Goal: Task Accomplishment & Management: Manage account settings

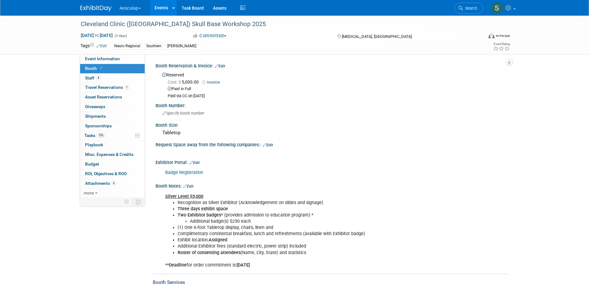
drag, startPoint x: 460, startPoint y: 8, endPoint x: 462, endPoint y: 11, distance: 3.7
click at [461, 7] on icon at bounding box center [460, 8] width 4 height 4
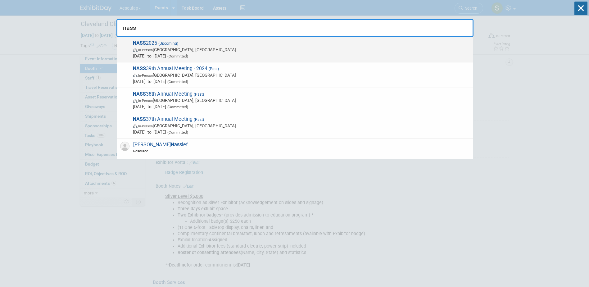
type input "nass"
click at [156, 43] on span "NASS 2025 (Upcoming) In-Person [GEOGRAPHIC_DATA], [GEOGRAPHIC_DATA] [DATE] to […" at bounding box center [300, 49] width 339 height 19
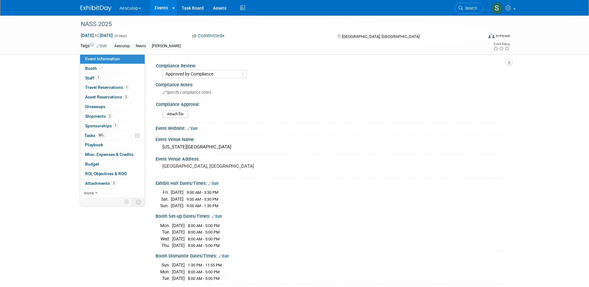
select select "Approved by Compliance"
select select "Neuro"
drag, startPoint x: 94, startPoint y: 70, endPoint x: 128, endPoint y: 94, distance: 41.3
click at [94, 70] on span "Booth" at bounding box center [94, 68] width 19 height 5
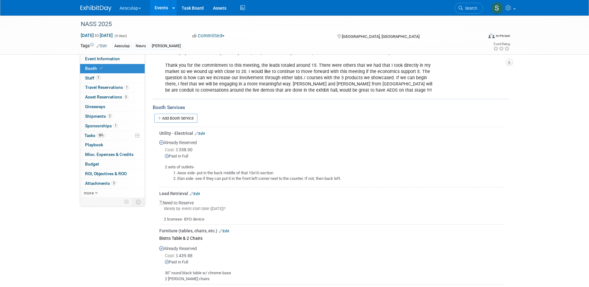
scroll to position [497, 0]
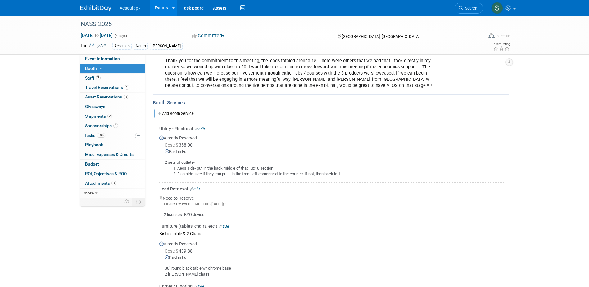
click at [196, 187] on link "Edit" at bounding box center [195, 189] width 10 height 4
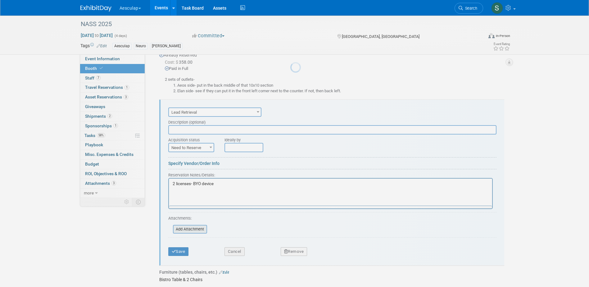
scroll to position [602, 0]
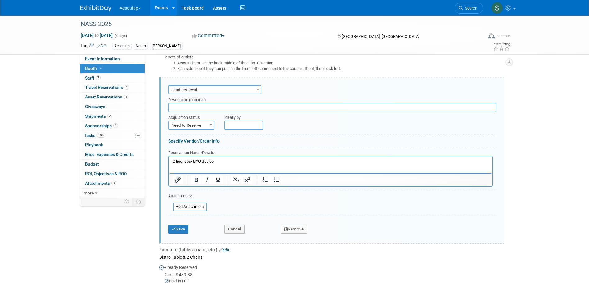
click at [185, 121] on span "Need to Reserve" at bounding box center [191, 125] width 45 height 9
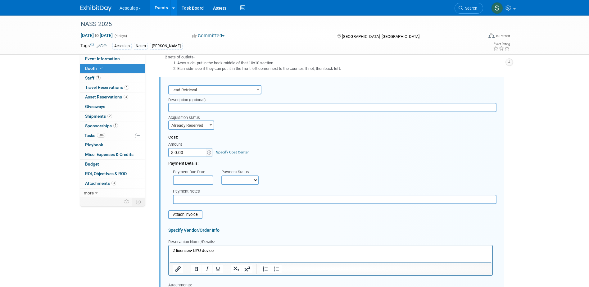
select select "2"
click at [184, 148] on input "$ 0.00" at bounding box center [187, 152] width 39 height 9
type input "$ 508.00"
click at [229, 150] on link "Specify Cost Center" at bounding box center [232, 152] width 33 height 4
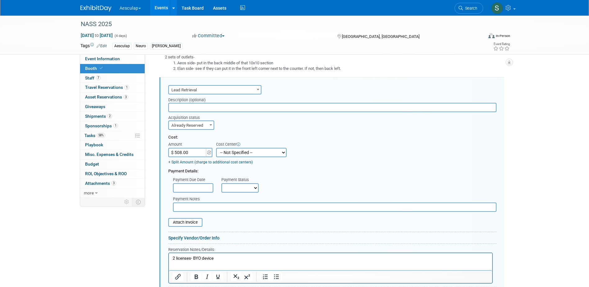
click at [247, 148] on select "-- Not Specified -- AAG B2B: 102736100 AIS - Ortho AIS -Spine Atlantic Neuro Bo…" at bounding box center [251, 152] width 70 height 9
select select "18966029"
click at [216, 148] on select "-- Not Specified -- AAG B2B: 102736100 AIS - Ortho AIS -Spine Atlantic Neuro Bo…" at bounding box center [251, 152] width 70 height 9
click at [234, 258] on p "2 licenses- BYO device" at bounding box center [330, 258] width 316 height 6
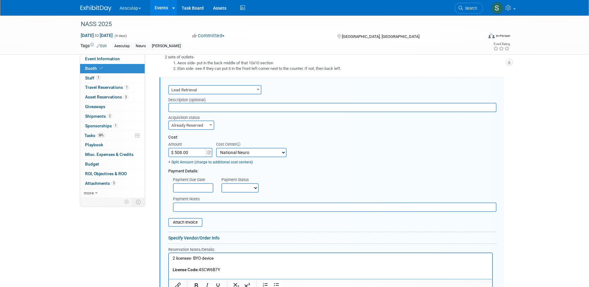
click at [226, 270] on p "License Code: 4SCW6B7Y" at bounding box center [330, 270] width 316 height 6
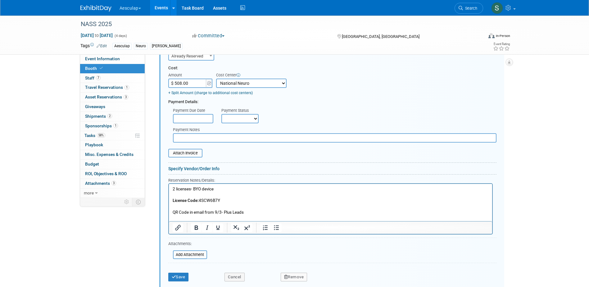
scroll to position [699, 0]
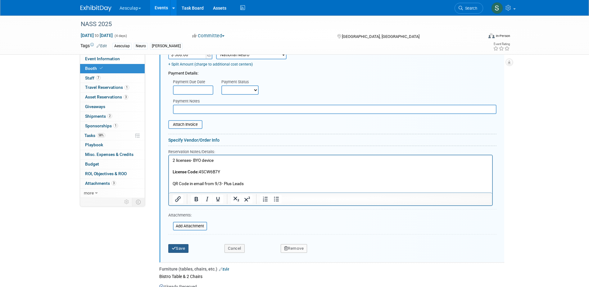
click at [181, 244] on button "Save" at bounding box center [178, 248] width 20 height 9
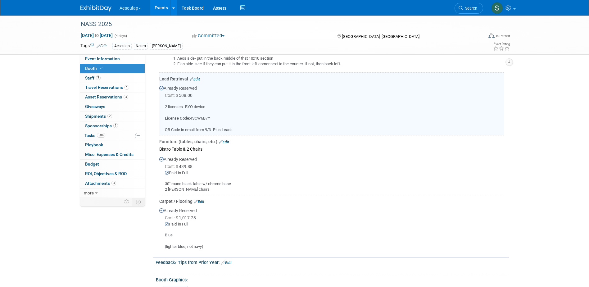
scroll to position [602, 0]
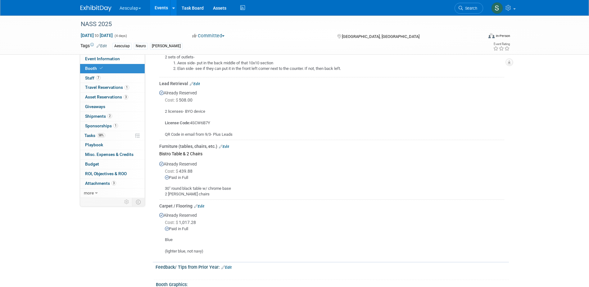
click at [160, 6] on link "Events" at bounding box center [161, 8] width 23 height 16
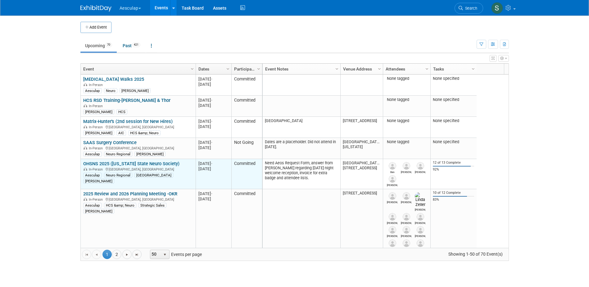
click at [114, 163] on link "OHSNS 2025 ([US_STATE] State Neuro Society)" at bounding box center [131, 164] width 96 height 6
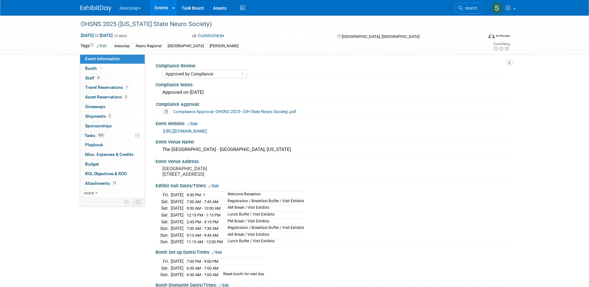
select select "Approved by Compliance"
select select "Neuro"
click at [89, 118] on span "Shipments 2" at bounding box center [98, 116] width 27 height 5
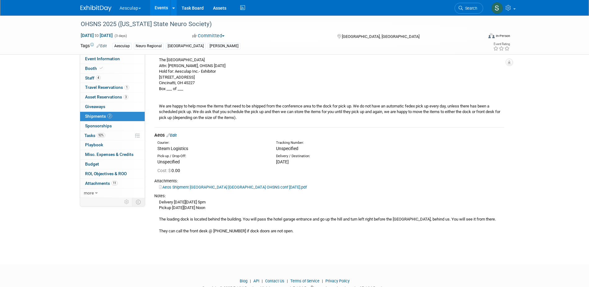
scroll to position [124, 0]
click at [159, 7] on link "Events" at bounding box center [161, 8] width 23 height 16
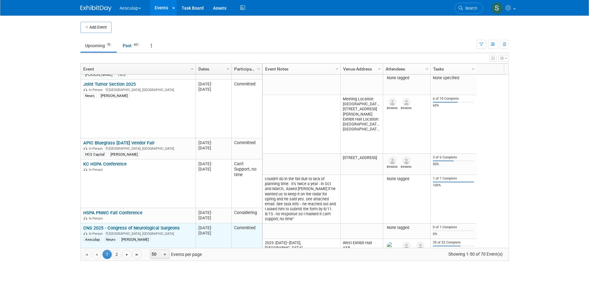
scroll to position [708, 0]
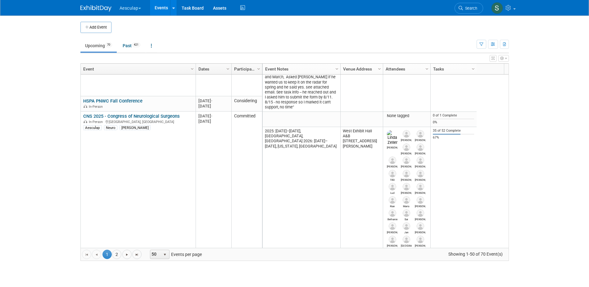
drag, startPoint x: 483, startPoint y: 47, endPoint x: 466, endPoint y: 87, distance: 43.7
click at [483, 48] on button "button" at bounding box center [481, 44] width 10 height 9
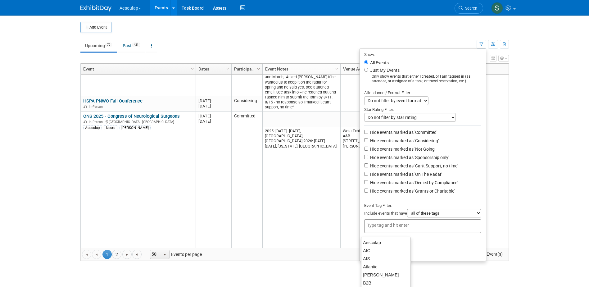
click at [397, 228] on input "text" at bounding box center [392, 225] width 50 height 6
type input "sara"
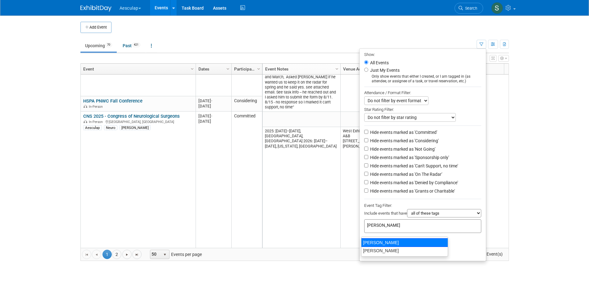
click at [378, 243] on div "[PERSON_NAME]" at bounding box center [404, 242] width 87 height 9
type input "[PERSON_NAME]"
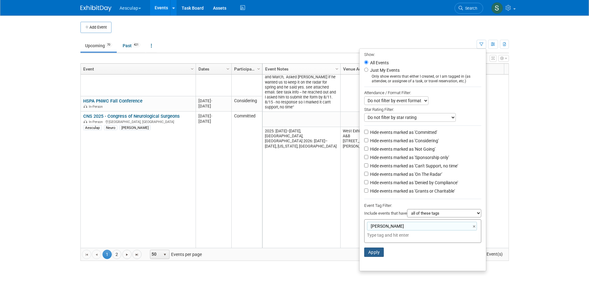
click at [369, 257] on button "Apply" at bounding box center [374, 251] width 20 height 9
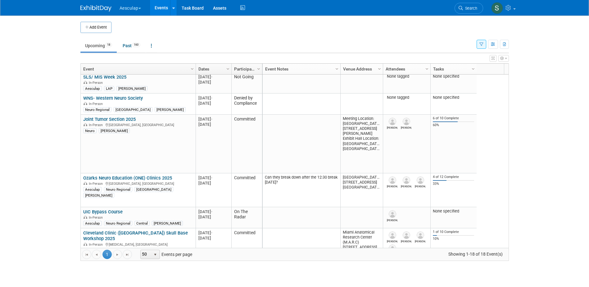
scroll to position [149, 0]
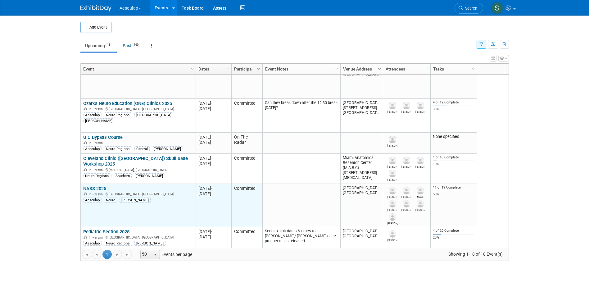
click at [87, 185] on td "NASS 2025 NASS 2025 In-Person Denver, CO Aesculap Neuro Sara" at bounding box center [138, 205] width 115 height 43
click at [96, 189] on link "NASS 2025" at bounding box center [94, 189] width 23 height 6
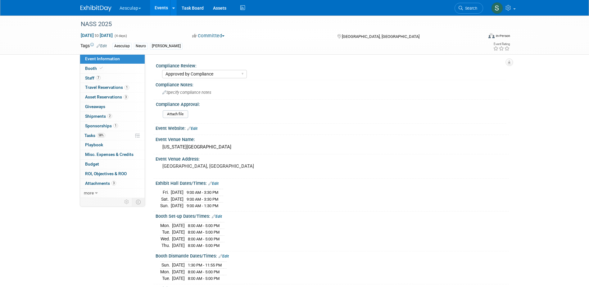
select select "Approved by Compliance"
select select "Neuro"
click at [86, 138] on link "58% Tasks 58%" at bounding box center [112, 135] width 65 height 9
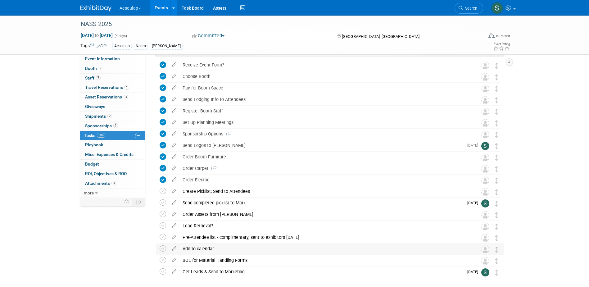
scroll to position [62, 0]
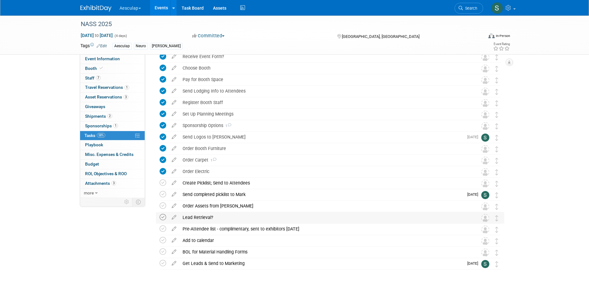
click at [161, 218] on icon at bounding box center [163, 217] width 7 height 7
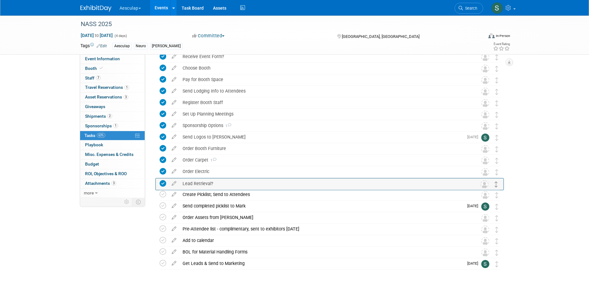
drag, startPoint x: 496, startPoint y: 221, endPoint x: 496, endPoint y: 187, distance: 34.1
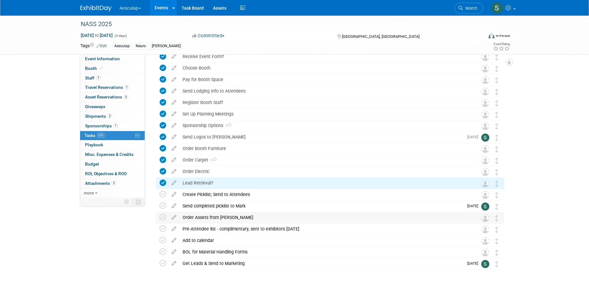
click at [207, 218] on div "Order Assets from [PERSON_NAME]" at bounding box center [323, 217] width 289 height 11
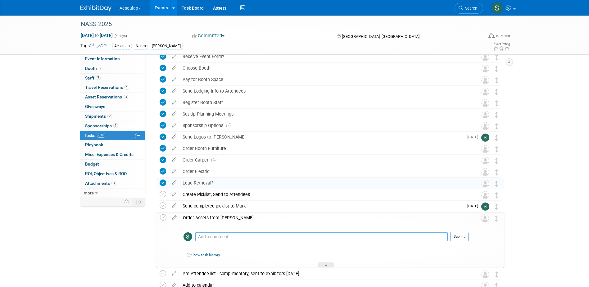
click at [224, 233] on textarea at bounding box center [321, 236] width 252 height 9
click at [244, 232] on textarea "E-mail sent on" at bounding box center [321, 236] width 252 height 9
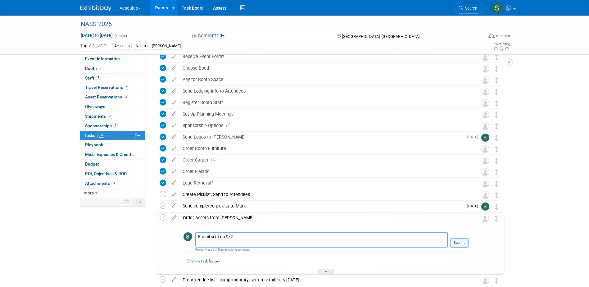
type textarea "E-mail sent on 9/2"
click at [465, 245] on button "Submit" at bounding box center [459, 242] width 18 height 9
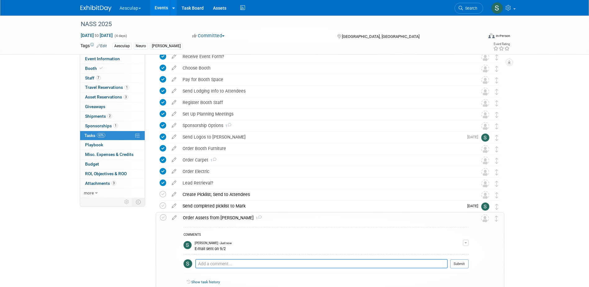
drag, startPoint x: 163, startPoint y: 218, endPoint x: 183, endPoint y: 217, distance: 20.2
click at [163, 217] on icon at bounding box center [163, 217] width 7 height 7
drag, startPoint x: 193, startPoint y: 217, endPoint x: 197, endPoint y: 216, distance: 4.4
click at [197, 216] on div "Order Assets from [PERSON_NAME] 1" at bounding box center [324, 217] width 289 height 11
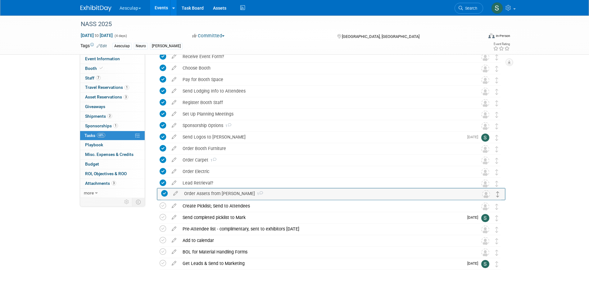
drag, startPoint x: 497, startPoint y: 217, endPoint x: 498, endPoint y: 193, distance: 24.2
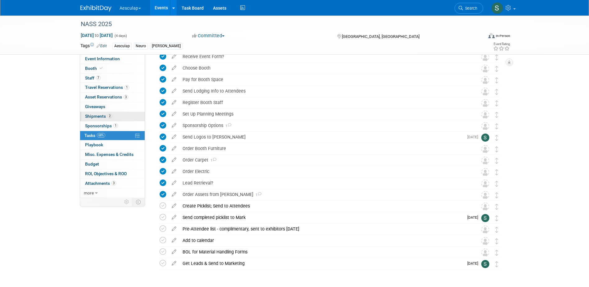
click at [95, 117] on span "Shipments 2" at bounding box center [98, 116] width 27 height 5
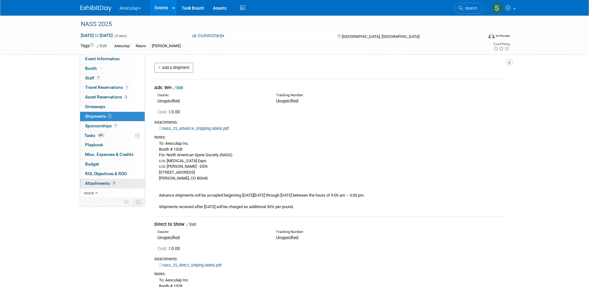
click at [94, 180] on link "3 Attachments 3" at bounding box center [112, 183] width 65 height 9
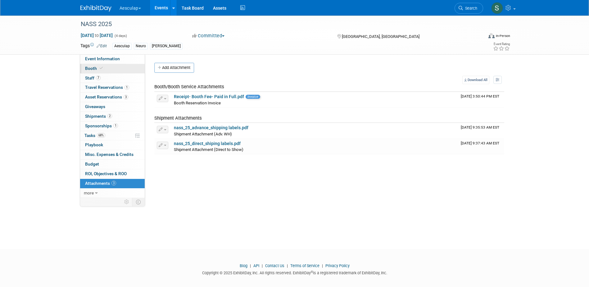
click at [86, 68] on span "Booth" at bounding box center [94, 68] width 19 height 5
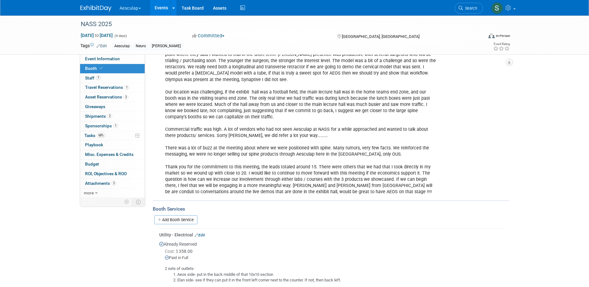
scroll to position [497, 0]
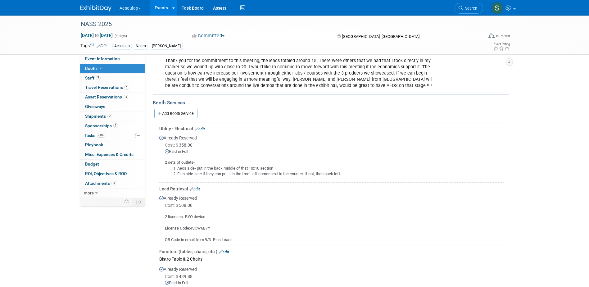
click at [196, 187] on link "Edit" at bounding box center [195, 189] width 10 height 4
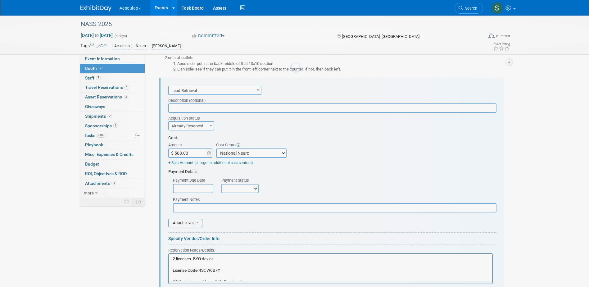
scroll to position [0, 0]
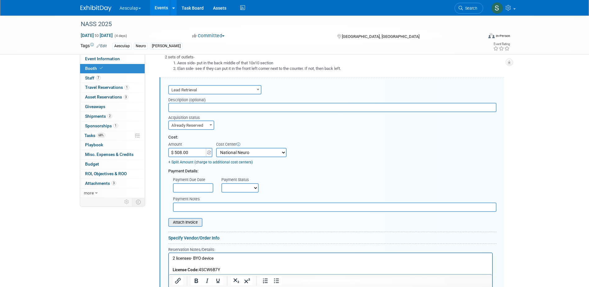
click at [181, 218] on input "file" at bounding box center [165, 221] width 74 height 7
click at [252, 185] on select "Not Paid Yet Partially Paid Paid in Full" at bounding box center [239, 187] width 37 height 9
select select "1"
click at [221, 183] on select "Not Paid Yet Partially Paid Paid in Full" at bounding box center [239, 187] width 37 height 9
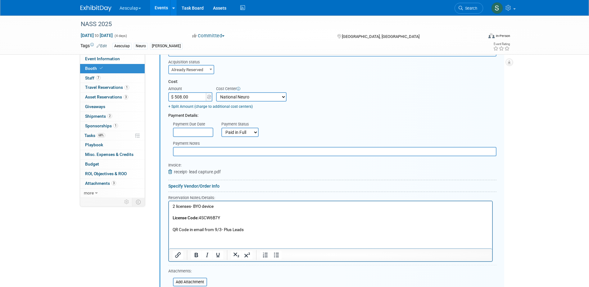
scroll to position [695, 0]
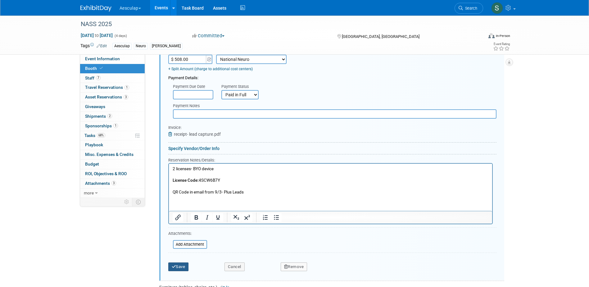
click at [181, 262] on button "Save" at bounding box center [178, 266] width 20 height 9
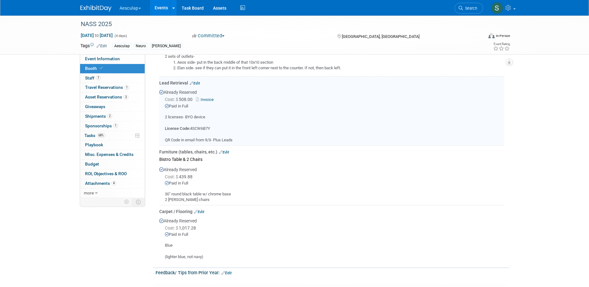
scroll to position [602, 0]
click at [226, 151] on link "Edit" at bounding box center [224, 153] width 10 height 4
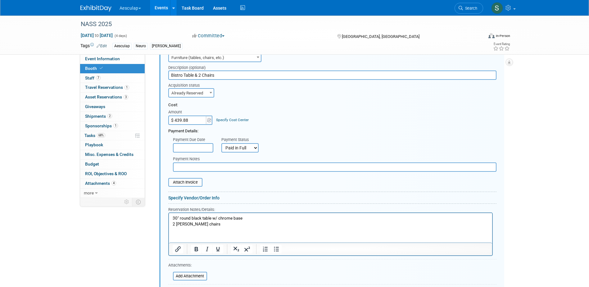
scroll to position [701, 0]
click at [186, 180] on input "file" at bounding box center [165, 183] width 74 height 7
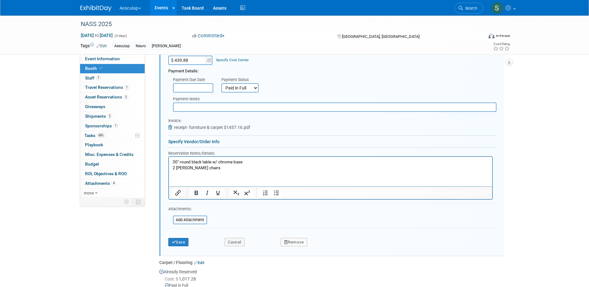
scroll to position [763, 0]
click at [180, 237] on button "Save" at bounding box center [178, 241] width 20 height 9
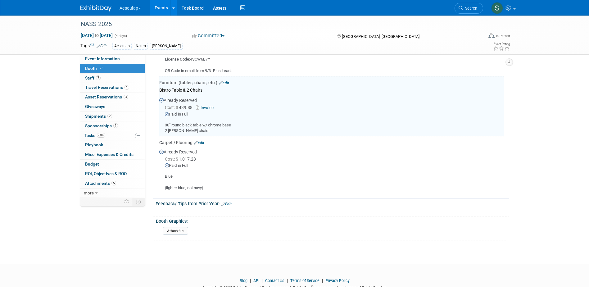
scroll to position [670, 0]
click at [200, 142] on link "Edit" at bounding box center [199, 144] width 10 height 4
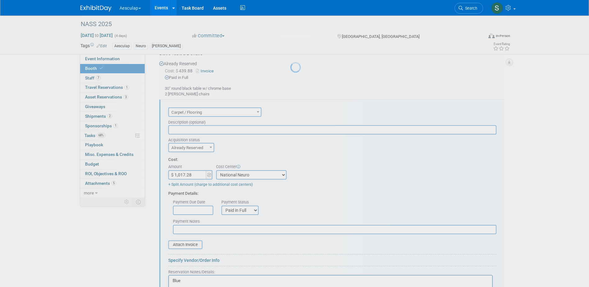
scroll to position [730, 0]
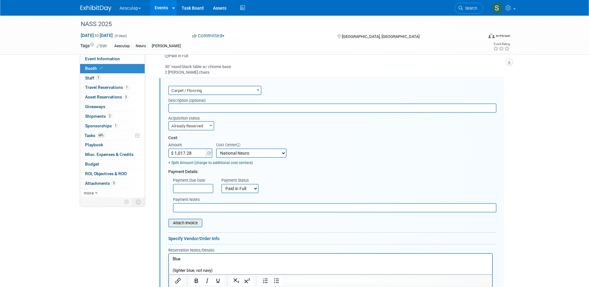
click at [183, 219] on input "file" at bounding box center [165, 222] width 74 height 7
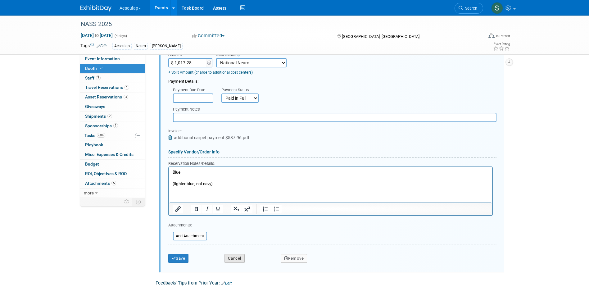
scroll to position [823, 0]
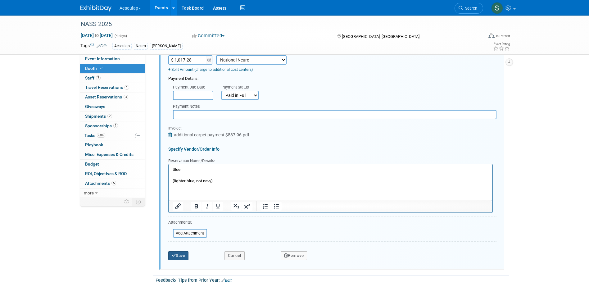
click at [177, 251] on button "Save" at bounding box center [178, 255] width 20 height 9
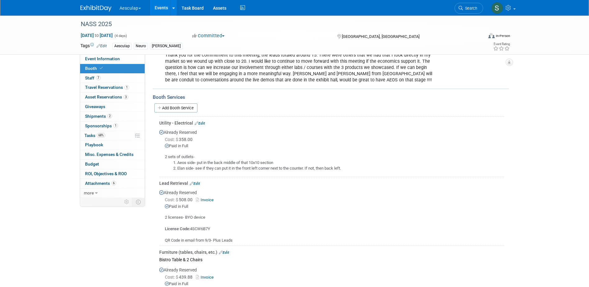
scroll to position [467, 0]
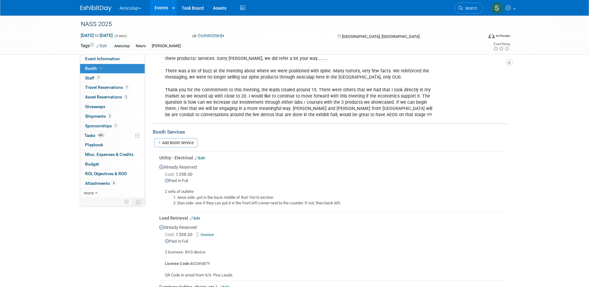
click at [201, 156] on link "Edit" at bounding box center [200, 158] width 10 height 4
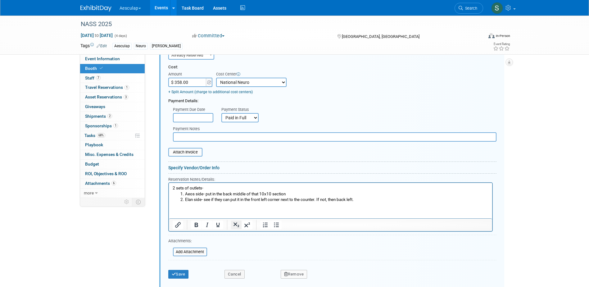
scroll to position [635, 0]
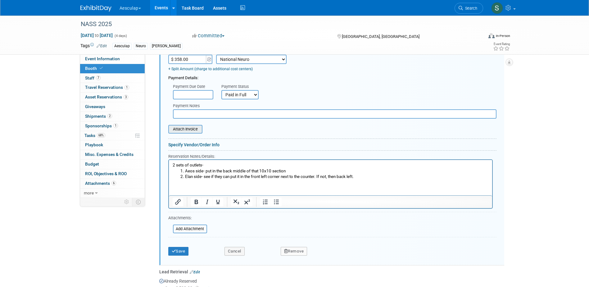
click at [181, 125] on input "file" at bounding box center [165, 128] width 74 height 7
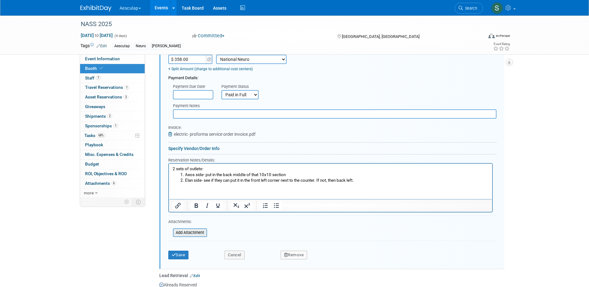
click at [182, 229] on input "file" at bounding box center [170, 232] width 74 height 7
click at [179, 262] on div "Save Cancel Remove" at bounding box center [332, 261] width 328 height 19
click at [181, 259] on button "Save" at bounding box center [178, 263] width 20 height 9
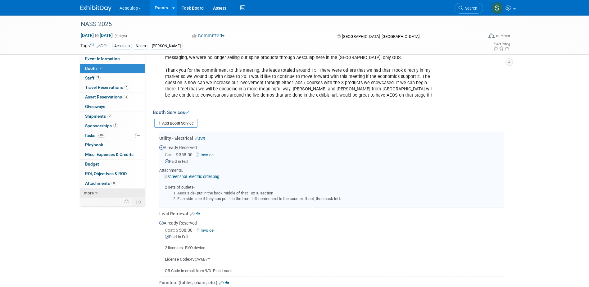
scroll to position [479, 0]
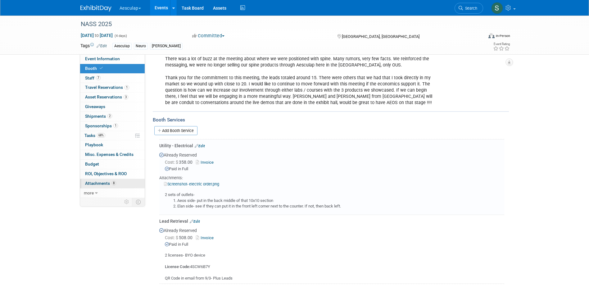
click at [92, 182] on span "Attachments 8" at bounding box center [100, 183] width 31 height 5
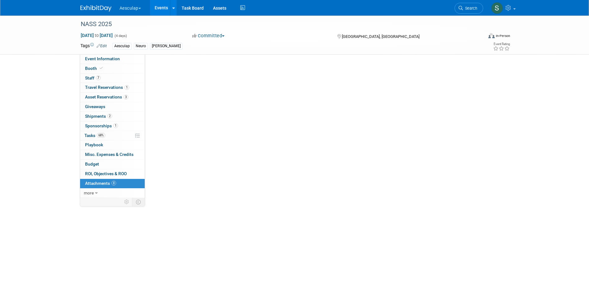
scroll to position [0, 0]
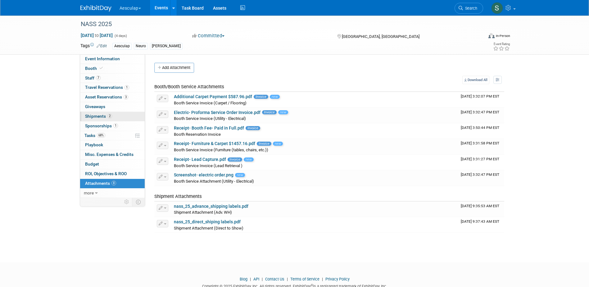
click at [91, 115] on span "Shipments 2" at bounding box center [98, 116] width 27 height 5
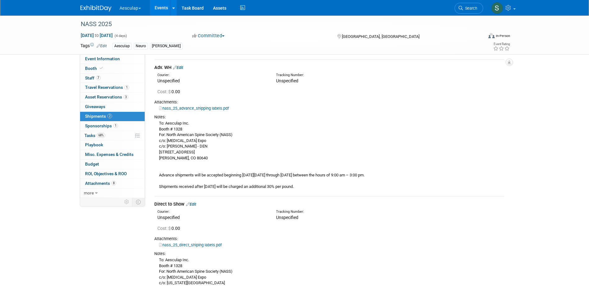
scroll to position [31, 0]
